Goal: Find specific page/section: Find specific page/section

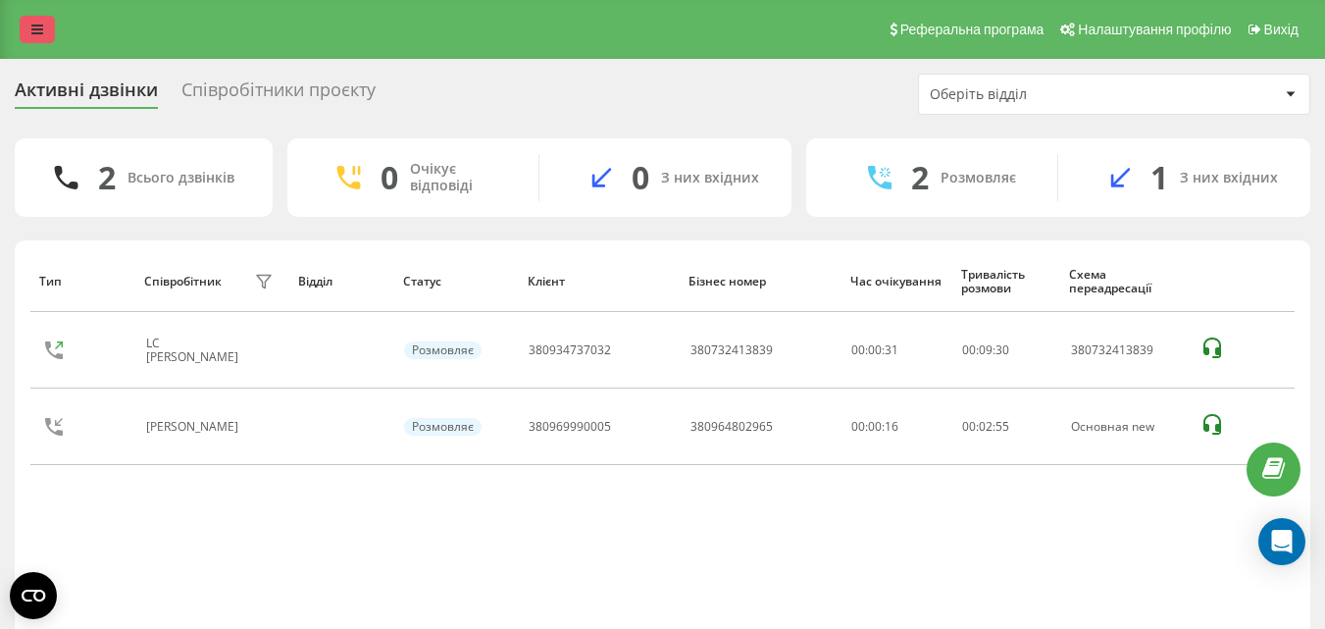
click at [35, 26] on icon at bounding box center [37, 30] width 12 height 14
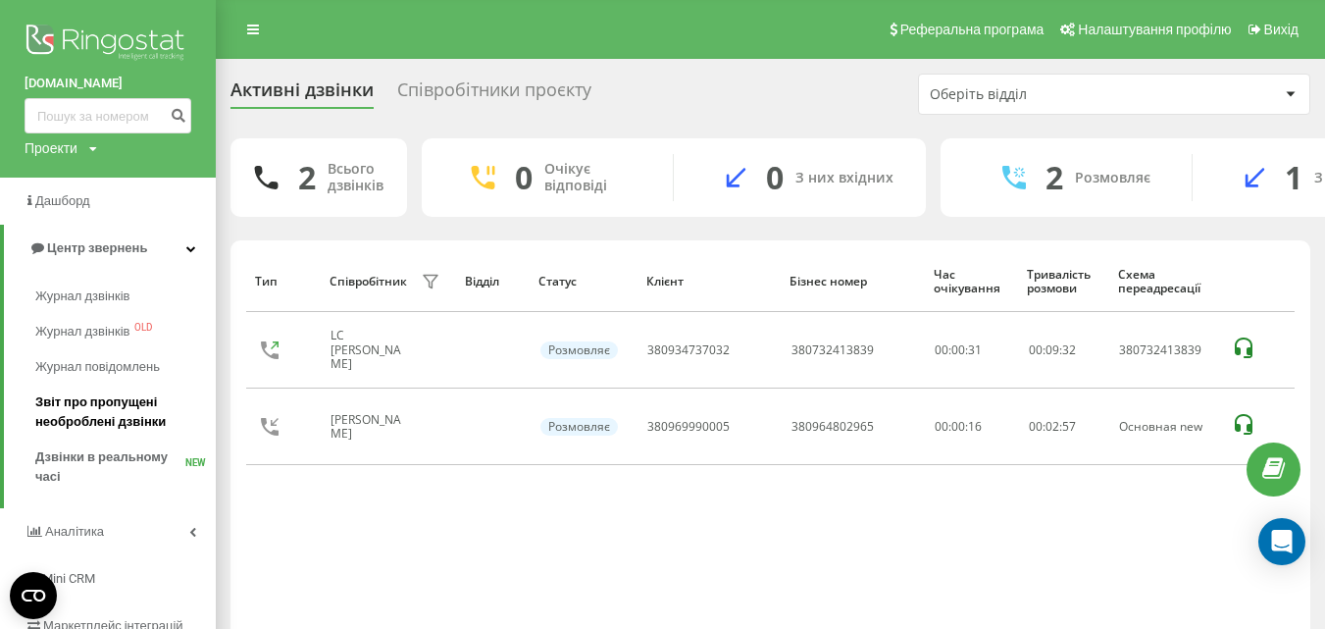
click at [87, 399] on span "Звіт про пропущені необроблені дзвінки" at bounding box center [120, 411] width 171 height 39
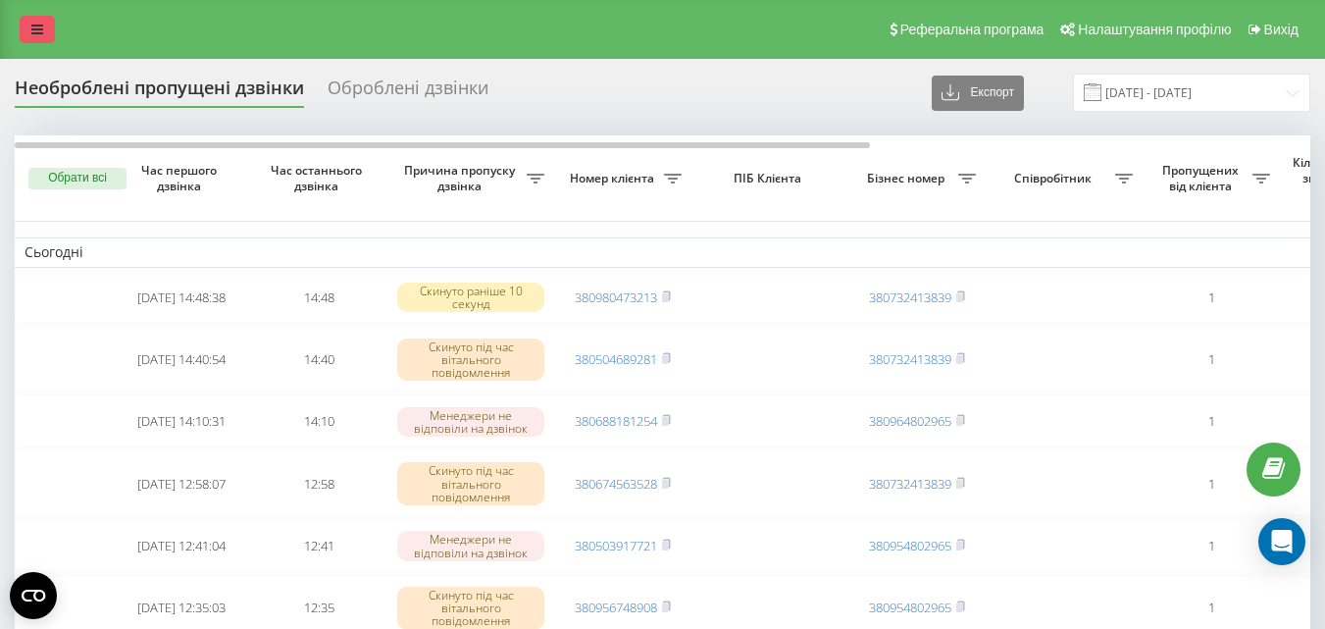
click at [34, 25] on icon at bounding box center [37, 30] width 12 height 14
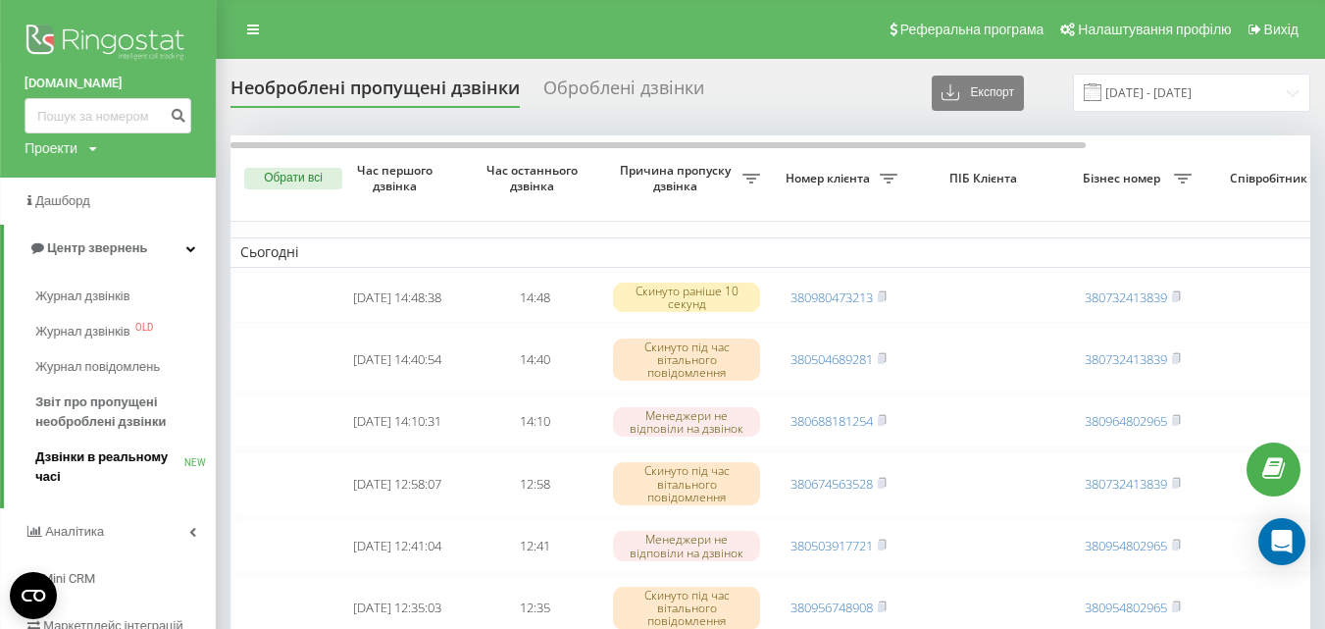
click at [140, 451] on span "Дзвінки в реальному часі" at bounding box center [109, 466] width 149 height 39
